Goal: Download file/media

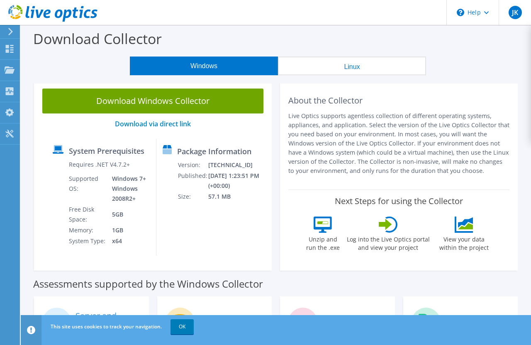
click at [354, 73] on button "Linux" at bounding box center [352, 65] width 148 height 19
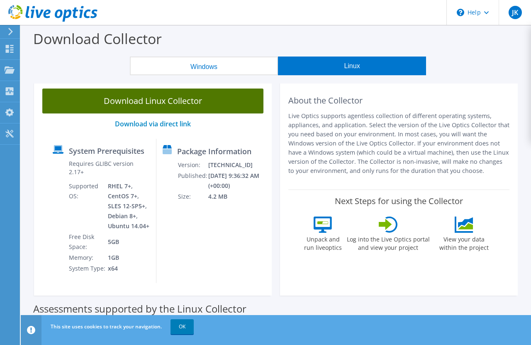
click at [148, 98] on link "Download Linux Collector" at bounding box center [152, 100] width 221 height 25
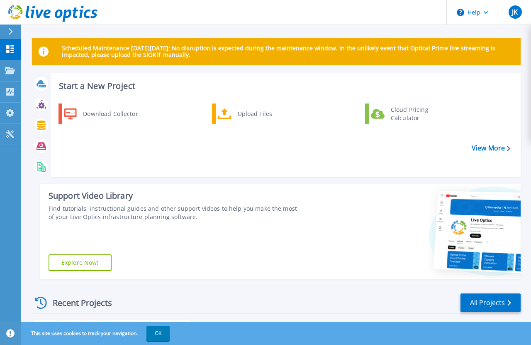
scroll to position [131, 0]
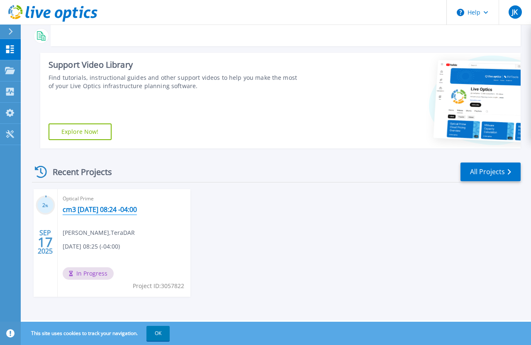
click at [97, 211] on link "cm3 [DATE] 08:24 -04:00" at bounding box center [100, 209] width 74 height 8
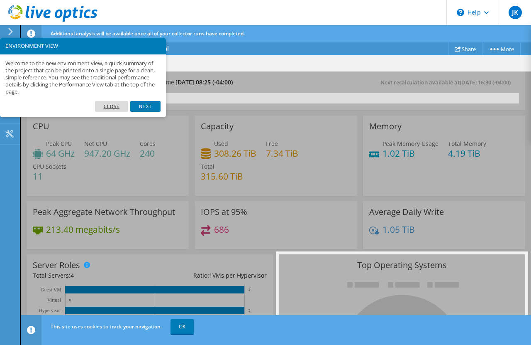
click at [108, 106] on link "Close" at bounding box center [112, 106] width 34 height 11
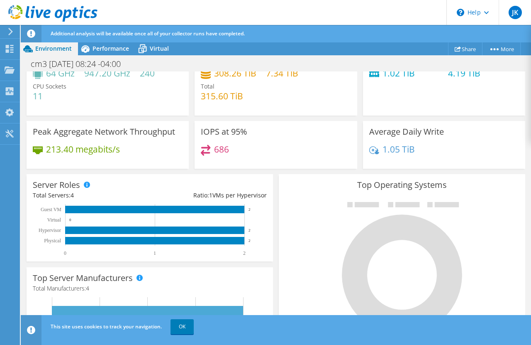
scroll to position [27, 0]
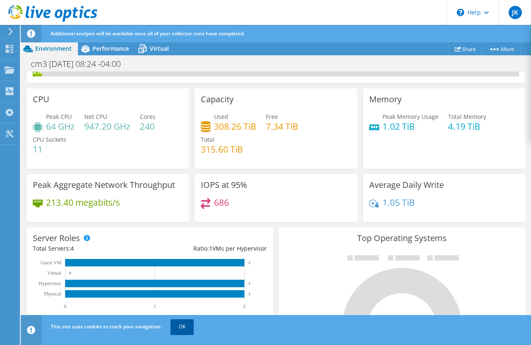
click at [181, 328] on link "OK" at bounding box center [182, 326] width 23 height 15
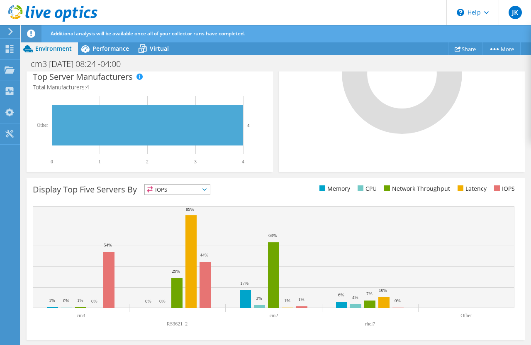
scroll to position [0, 0]
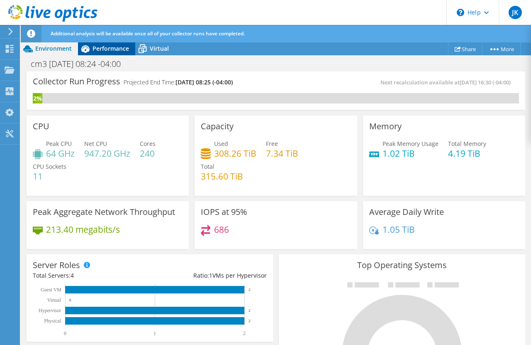
click at [113, 50] on span "Performance" at bounding box center [111, 48] width 37 height 8
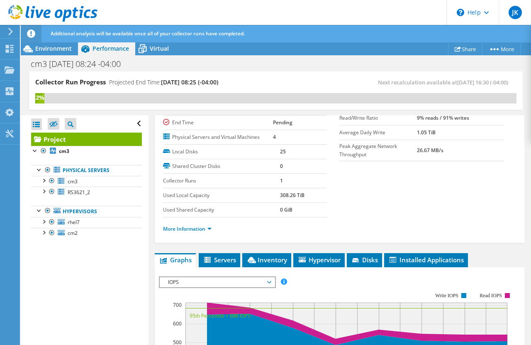
scroll to position [127, 0]
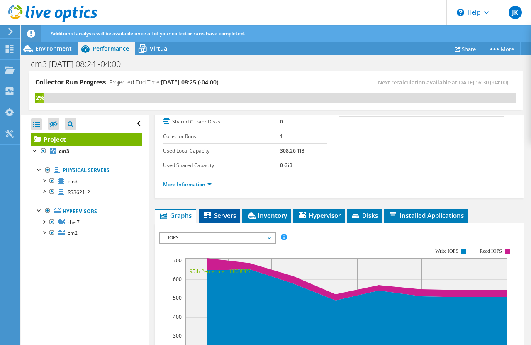
click at [215, 215] on span "Servers" at bounding box center [219, 215] width 33 height 8
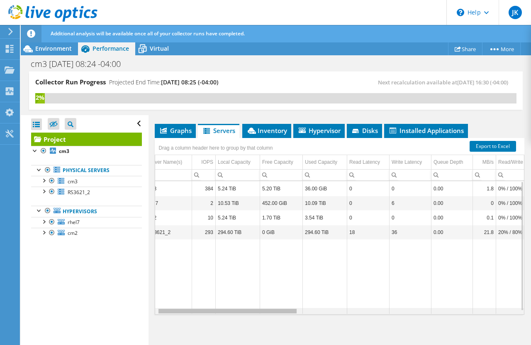
scroll to position [0, 0]
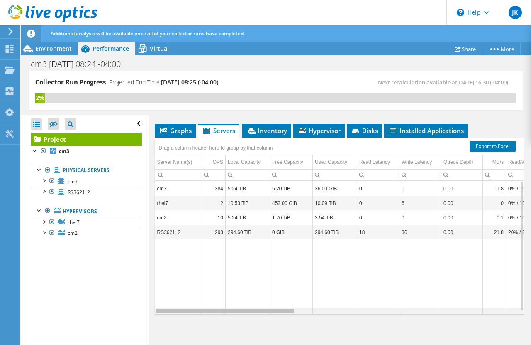
drag, startPoint x: 228, startPoint y: 310, endPoint x: 185, endPoint y: 310, distance: 42.4
click at [185, 310] on body "JK End User [PERSON_NAME] [EMAIL_ADDRESS][DOMAIN_NAME] [GEOGRAPHIC_DATA] My Pro…" at bounding box center [265, 172] width 531 height 345
click at [279, 47] on div "Project Actions Project Actions Share More Project Details" at bounding box center [276, 48] width 511 height 13
click at [241, 58] on div "cm3 [DATE] 08:24 -04:00 Print" at bounding box center [276, 63] width 511 height 15
